Goal: Information Seeking & Learning: Learn about a topic

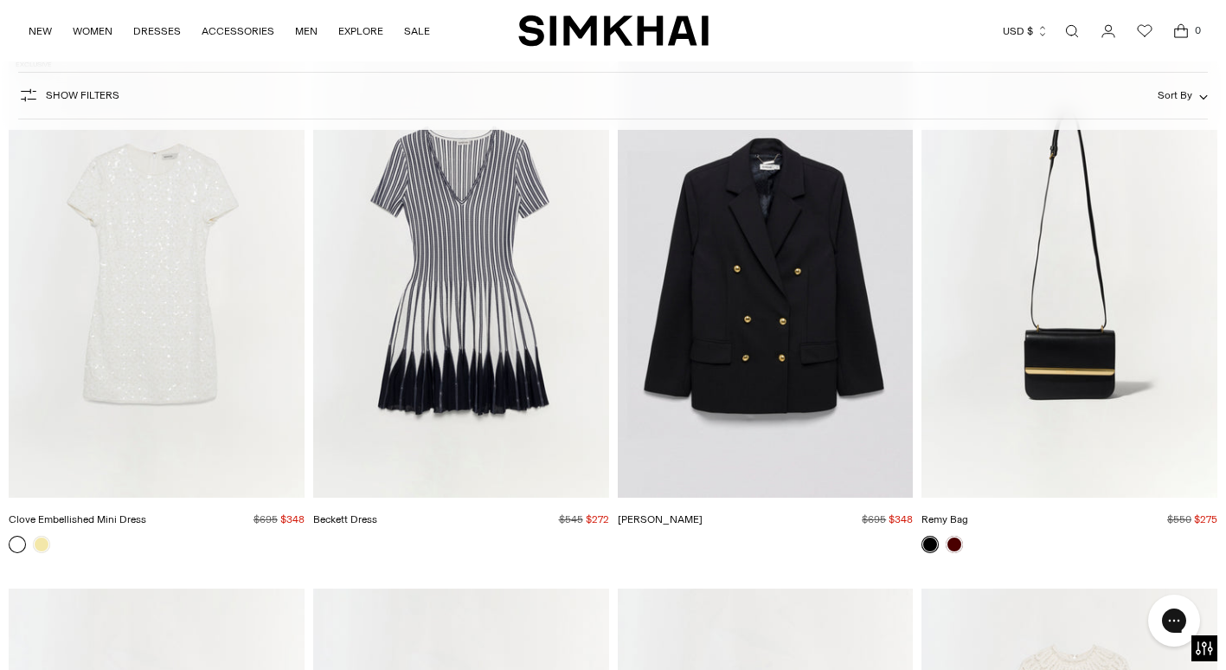
scroll to position [3980, 0]
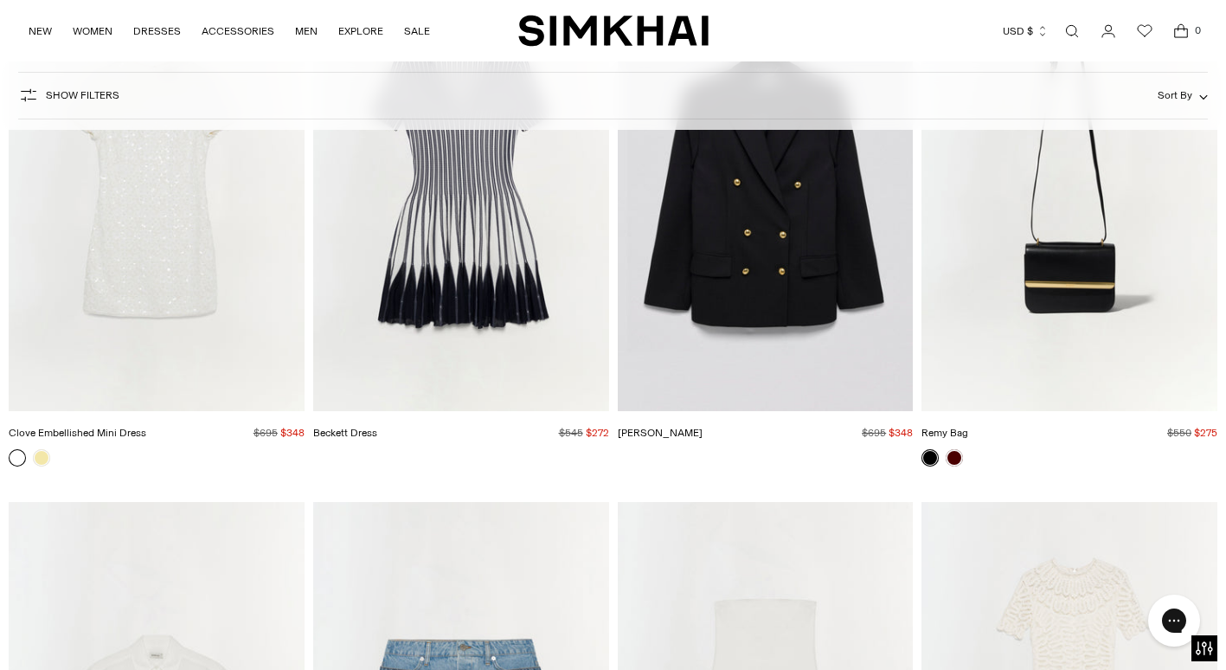
click at [0, 0] on img "Remy Bag" at bounding box center [0, 0] width 0 height 0
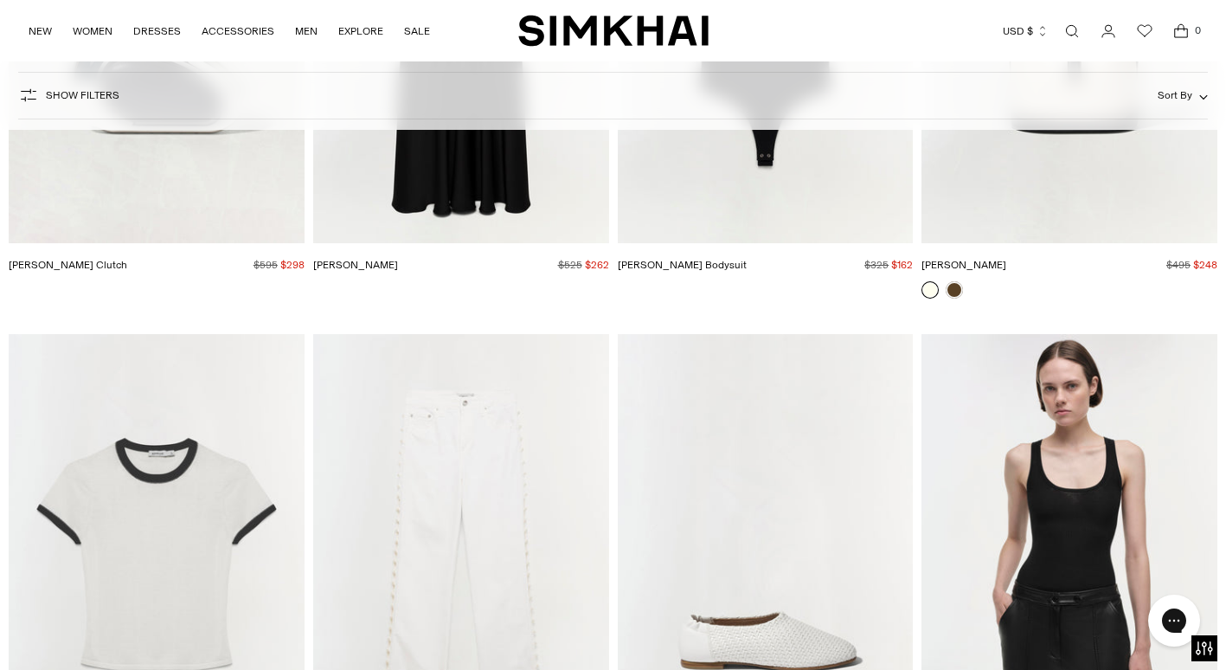
scroll to position [7094, 0]
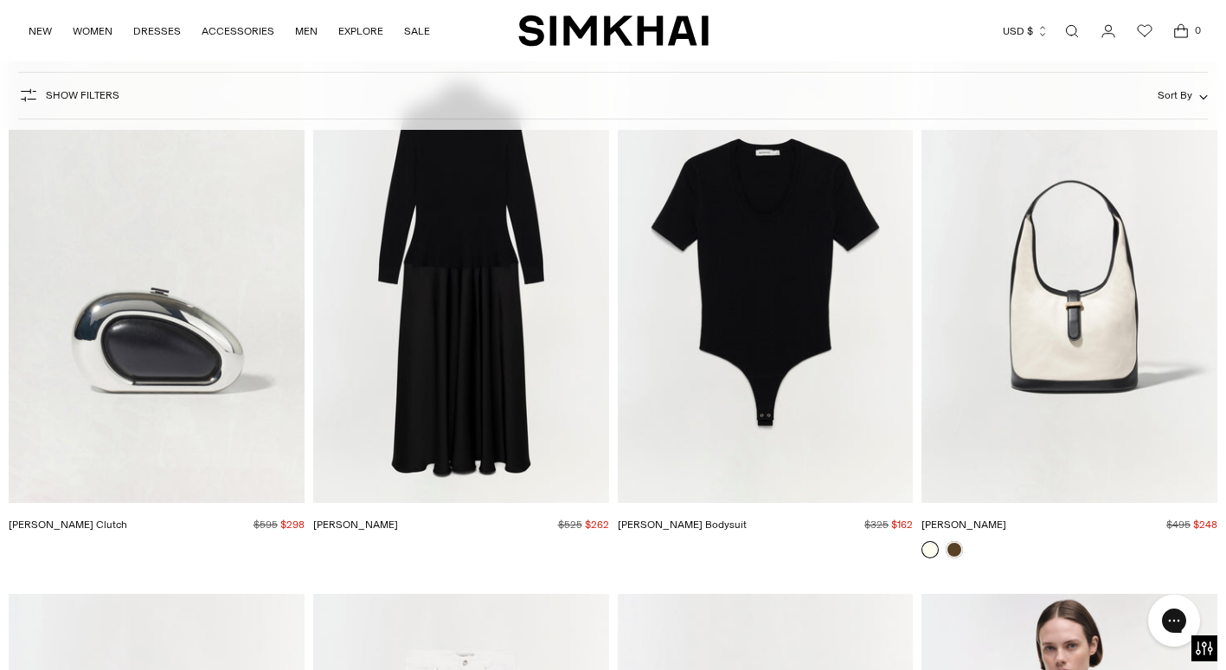
click at [0, 0] on img "Khai Hobo" at bounding box center [0, 0] width 0 height 0
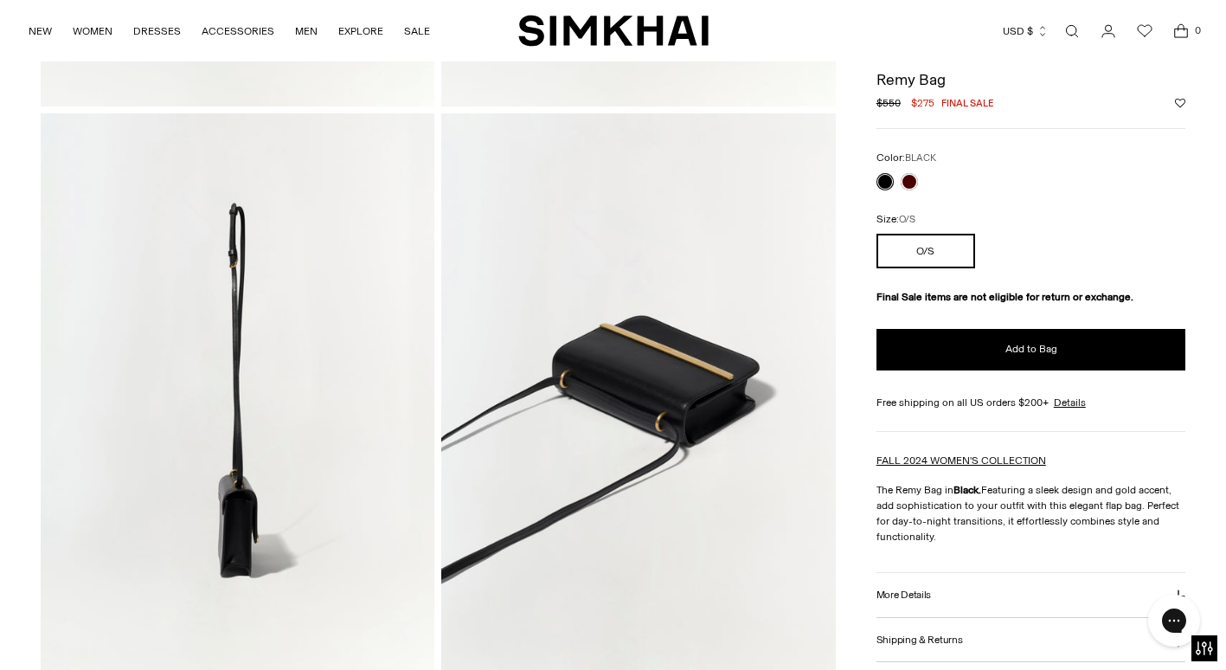
scroll to position [606, 0]
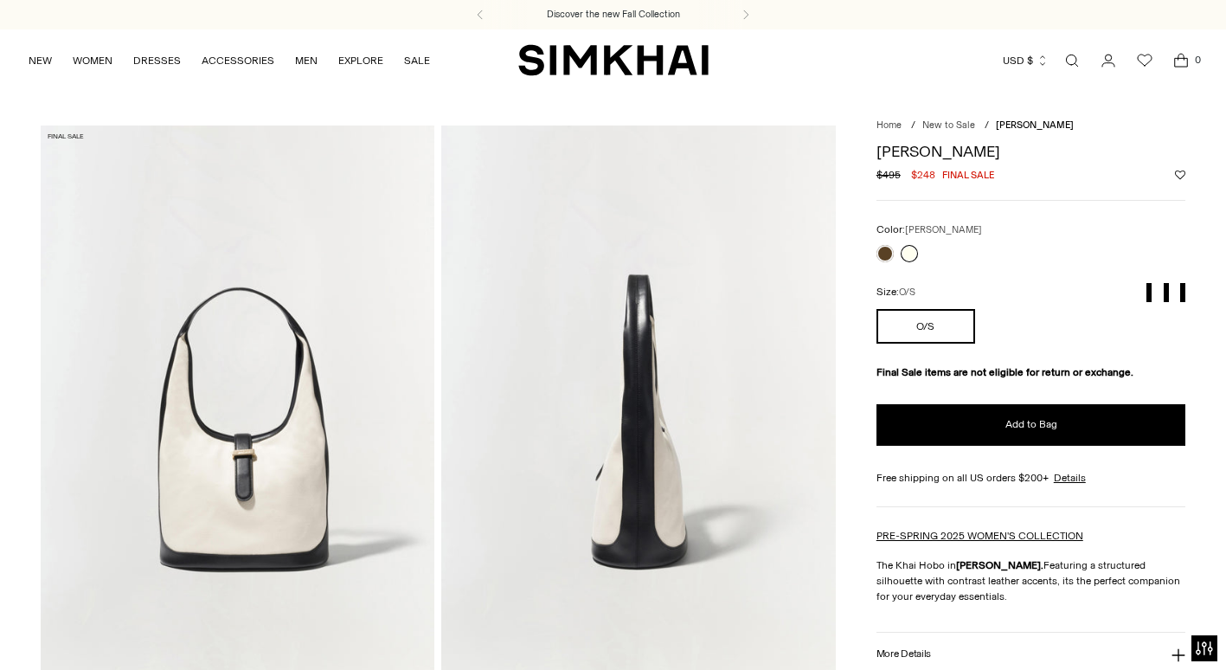
click at [908, 261] on div at bounding box center [897, 253] width 48 height 24
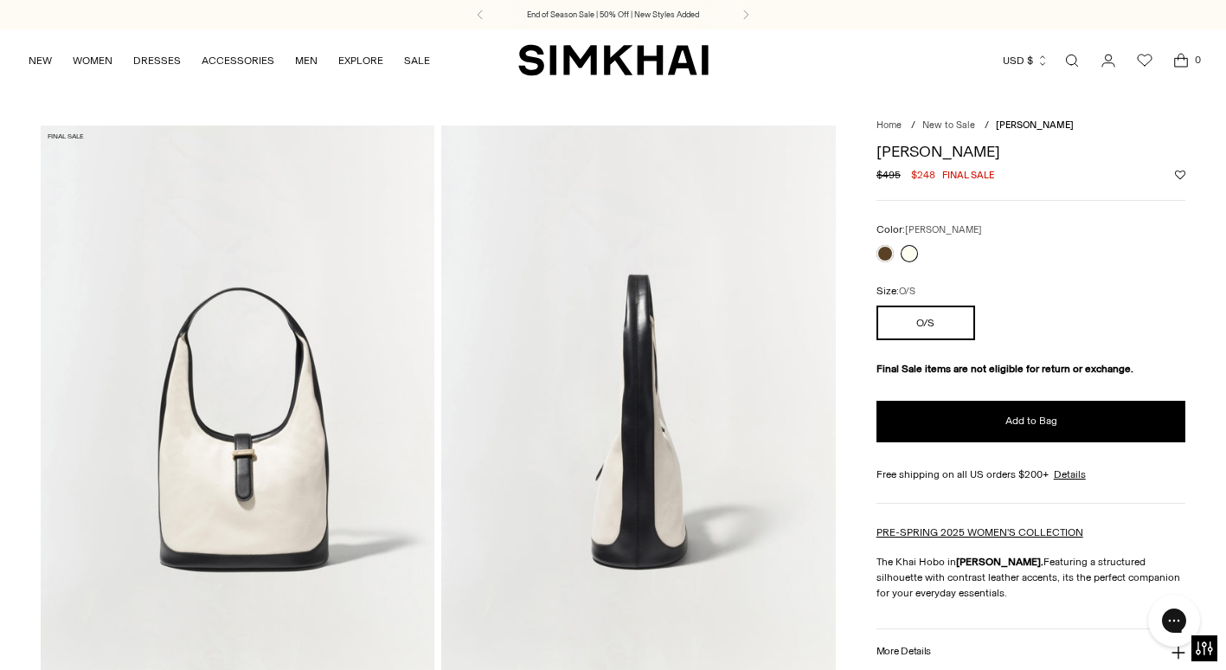
click at [907, 251] on link at bounding box center [909, 253] width 17 height 17
click at [878, 257] on link at bounding box center [884, 253] width 17 height 17
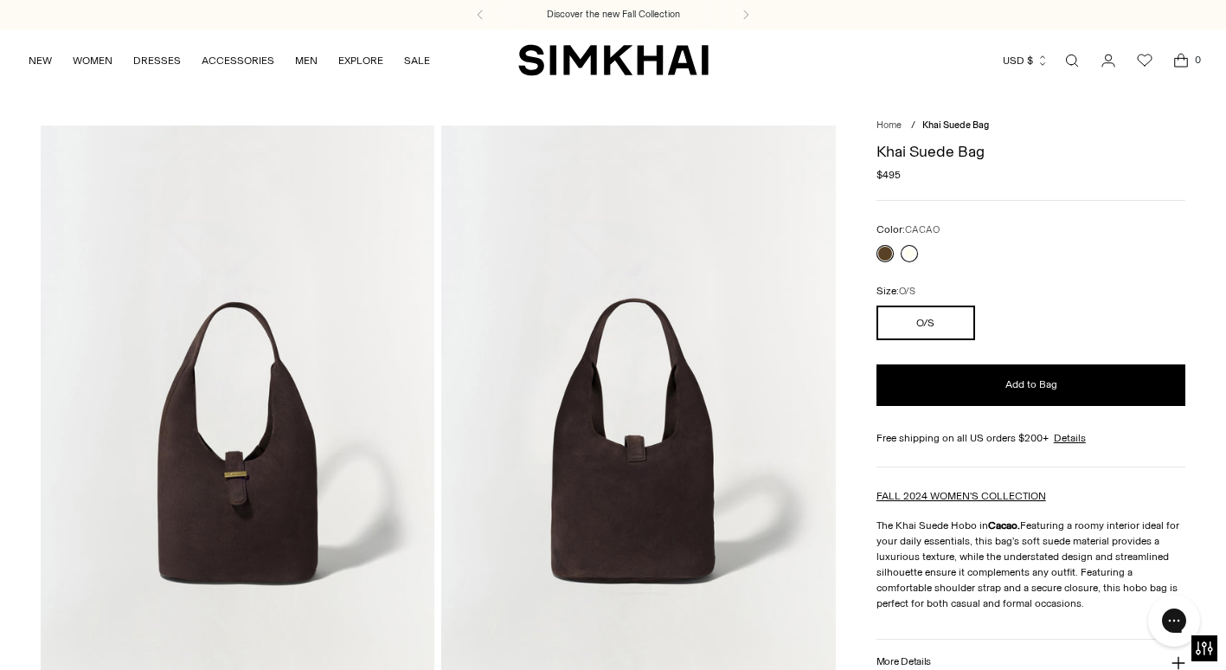
click at [906, 258] on link at bounding box center [909, 253] width 17 height 17
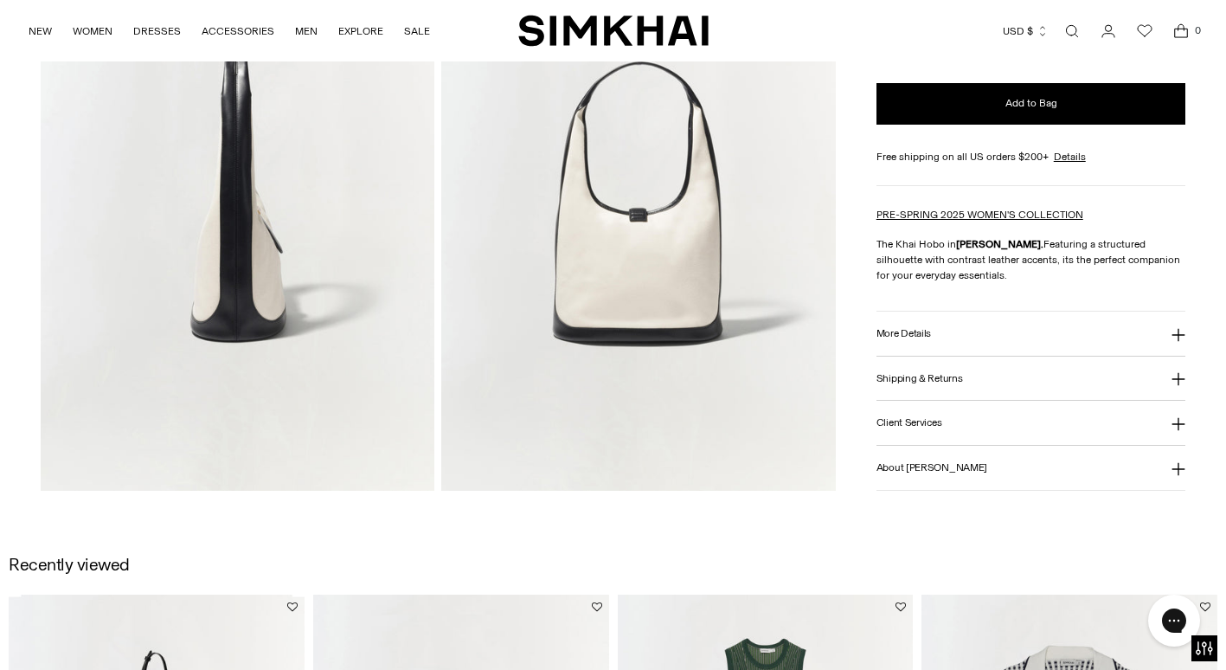
scroll to position [1471, 0]
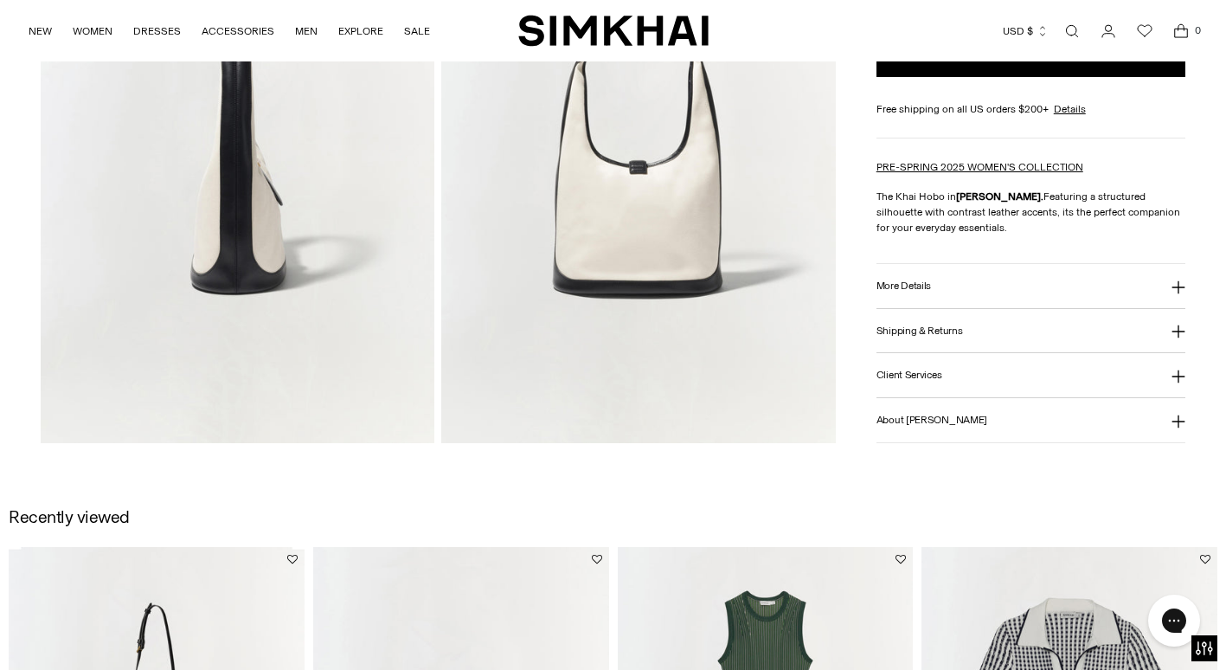
click at [1176, 285] on icon at bounding box center [1178, 287] width 14 height 14
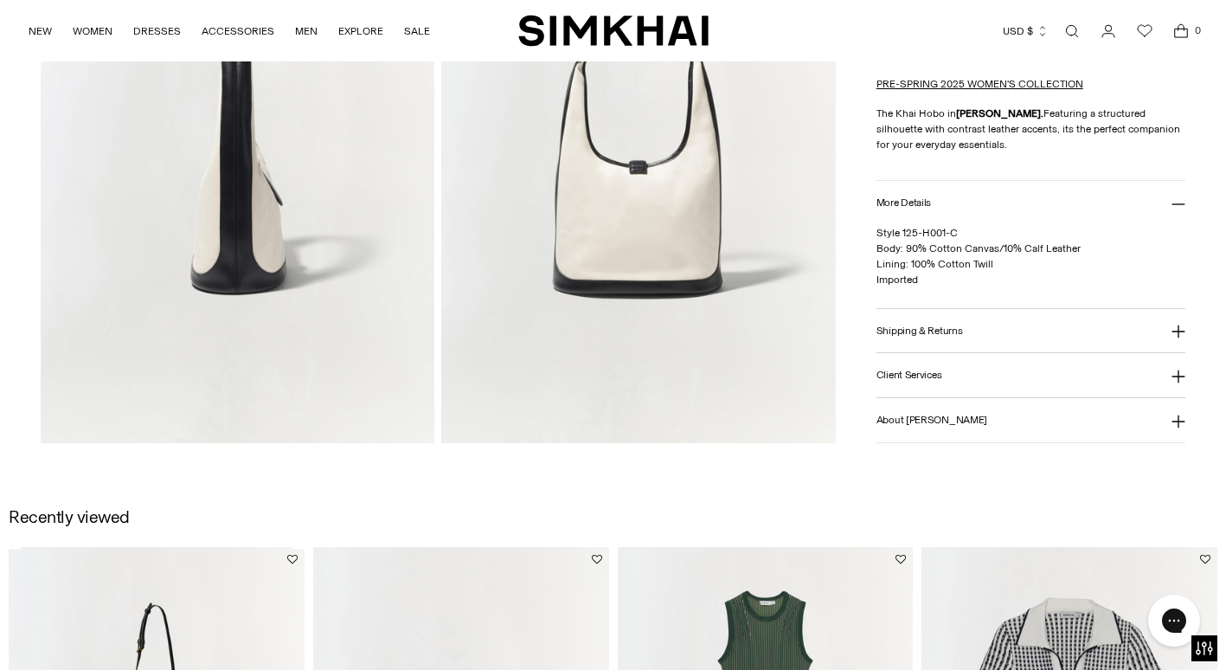
click at [1176, 287] on div "Style 125-H001-C Body: 90% Cotton Canvas/10% Calf Leather Lining: 100% Cotton T…" at bounding box center [1031, 266] width 310 height 83
click at [1171, 204] on icon at bounding box center [1178, 204] width 14 height 14
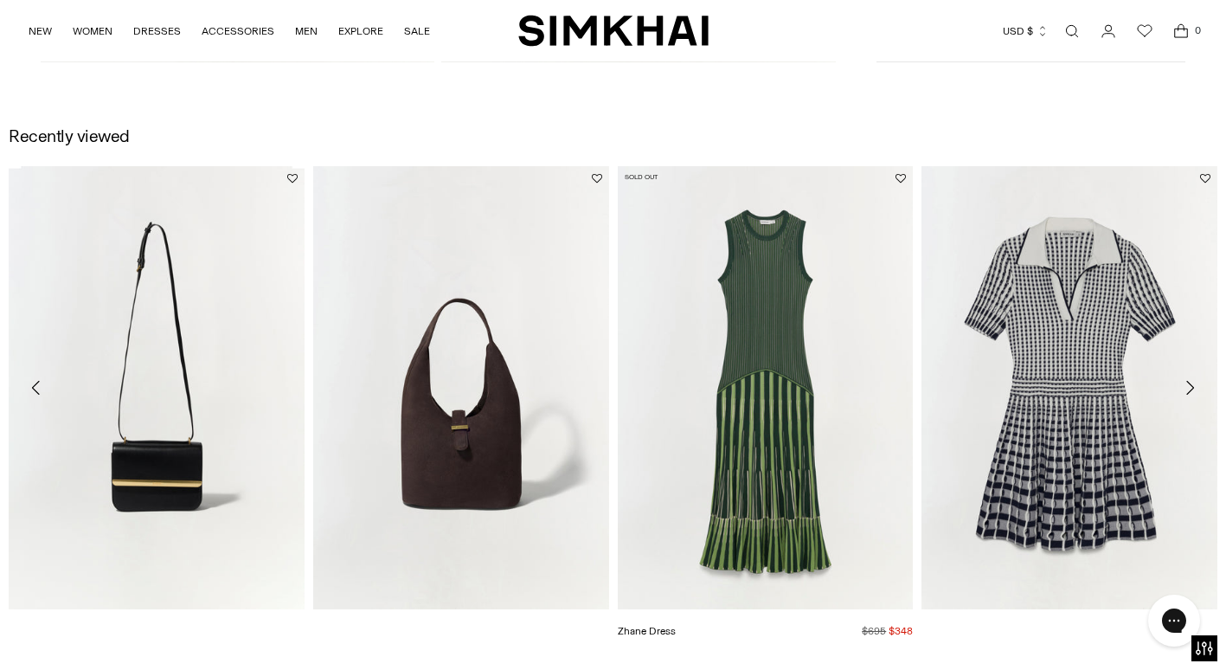
scroll to position [1817, 0]
